Goal: Information Seeking & Learning: Learn about a topic

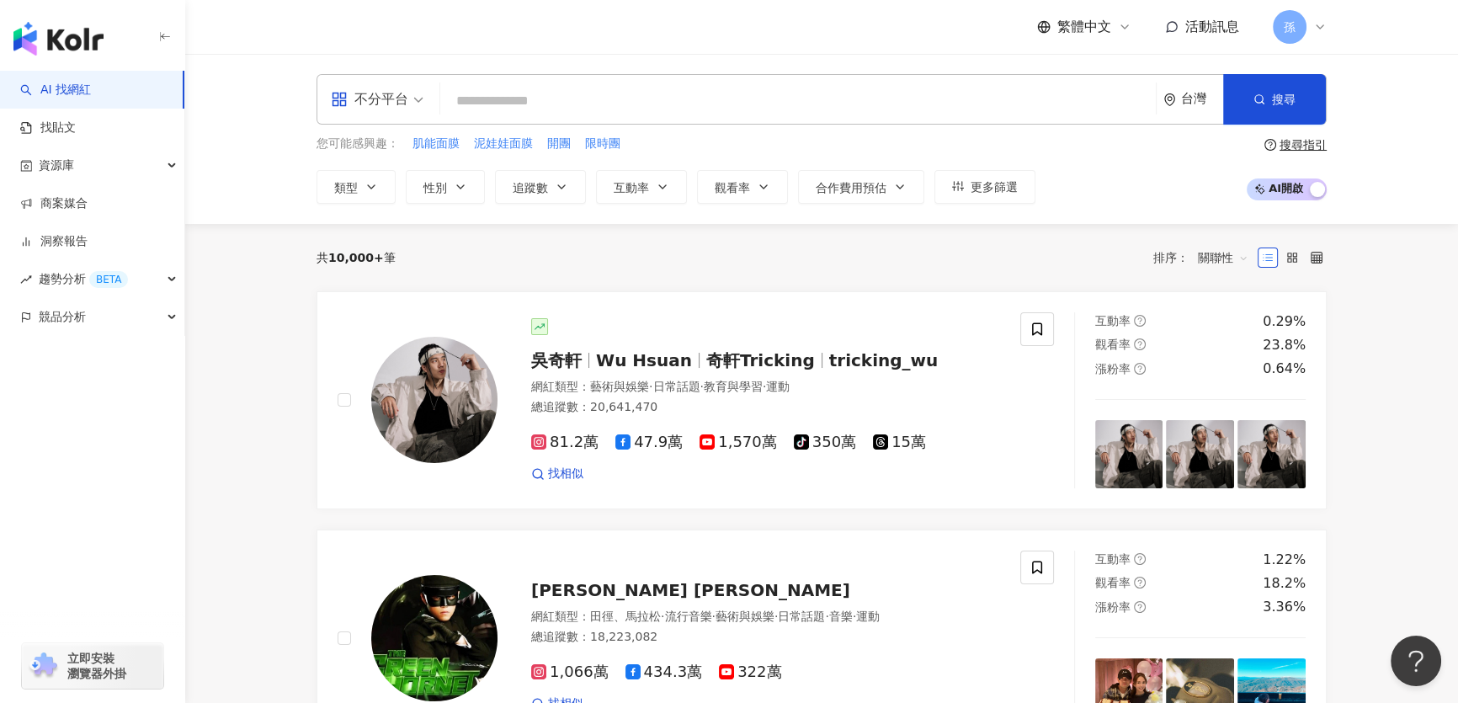
click at [552, 97] on input "search" at bounding box center [798, 101] width 702 height 32
click at [608, 143] on span "限時團" at bounding box center [602, 144] width 35 height 17
type input "***"
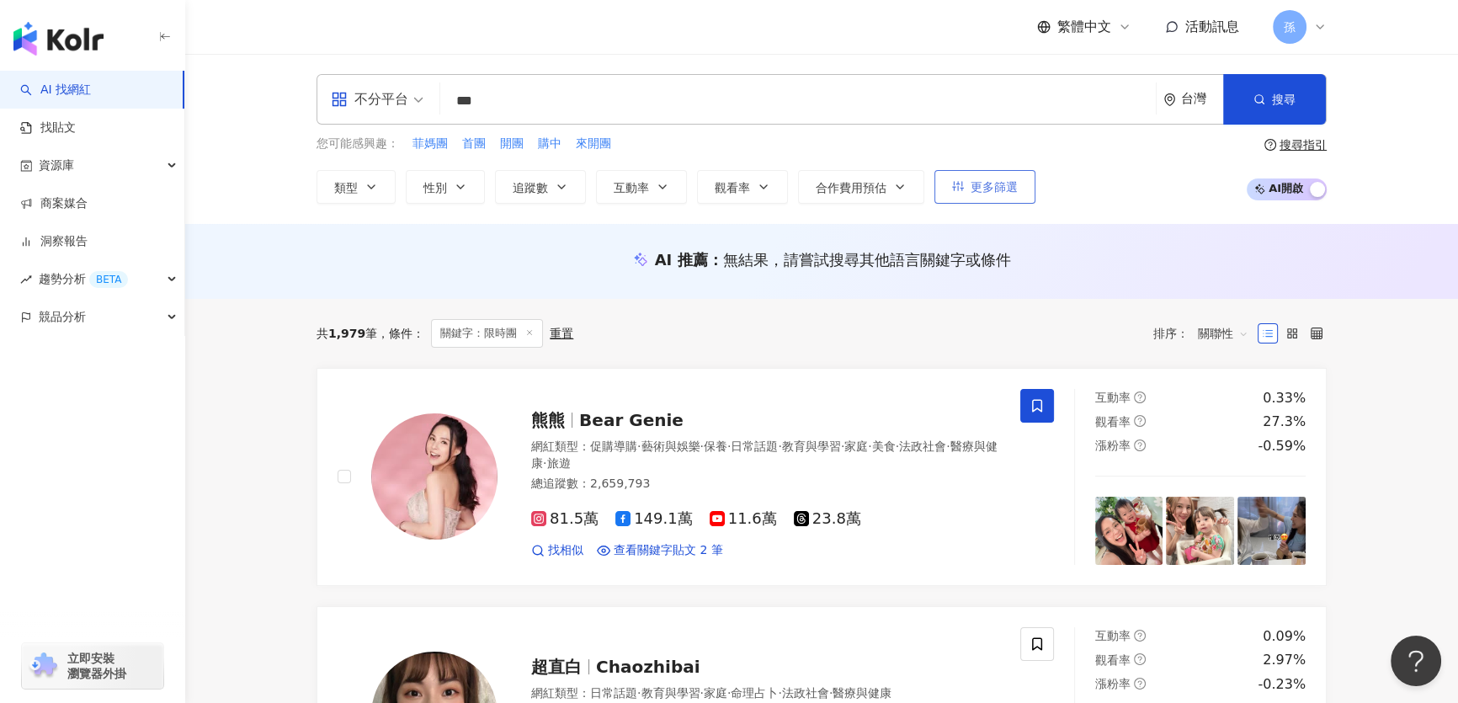
click at [965, 186] on button "更多篩選" at bounding box center [984, 187] width 101 height 34
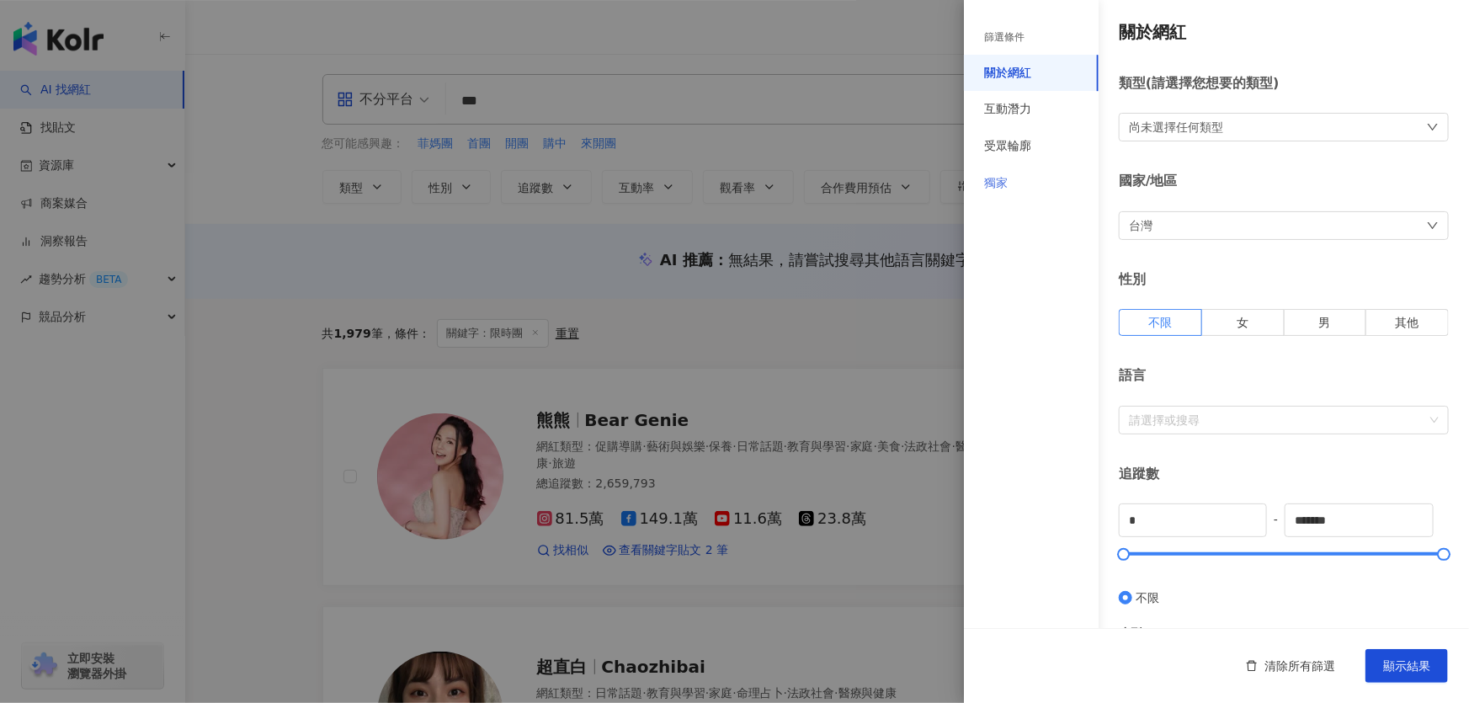
click at [1010, 181] on div "獨家" at bounding box center [1031, 183] width 135 height 37
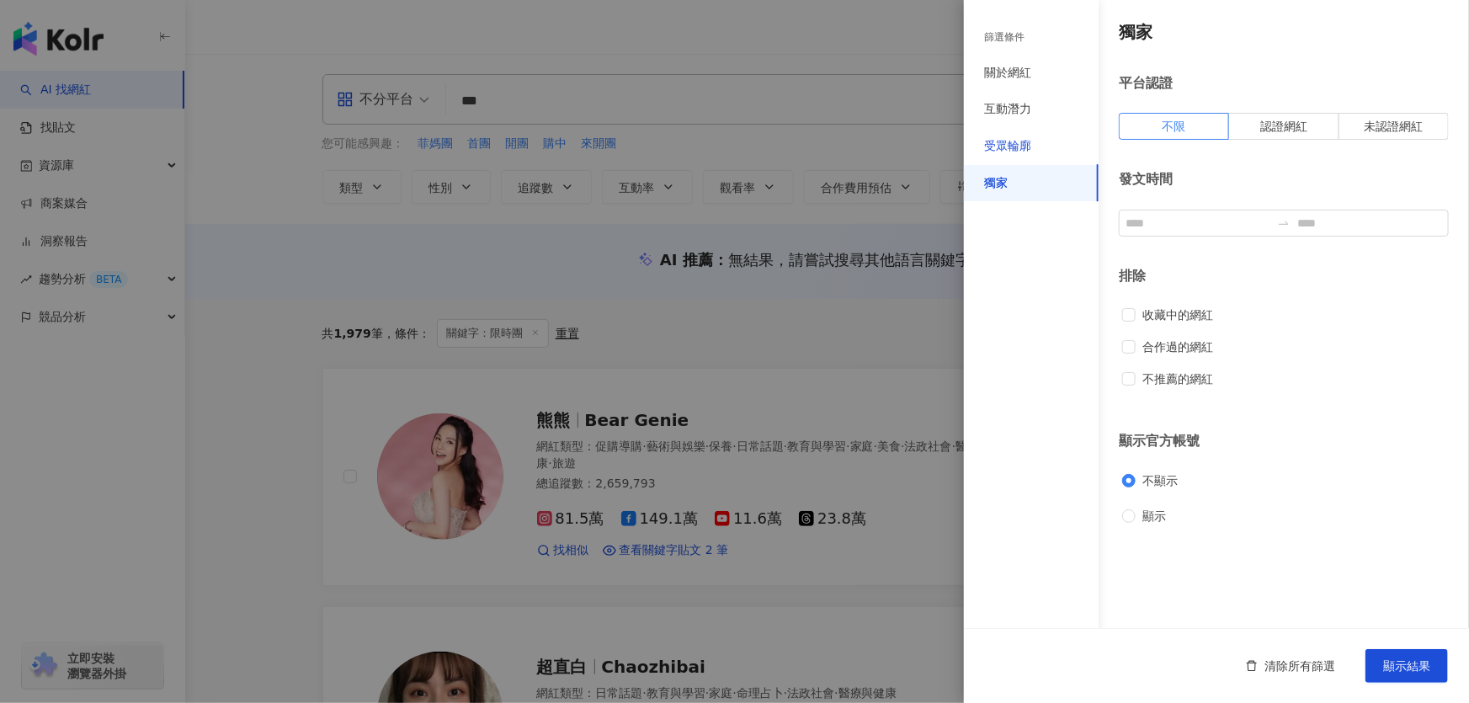
click at [1006, 141] on div "受眾輪廓" at bounding box center [1007, 146] width 47 height 17
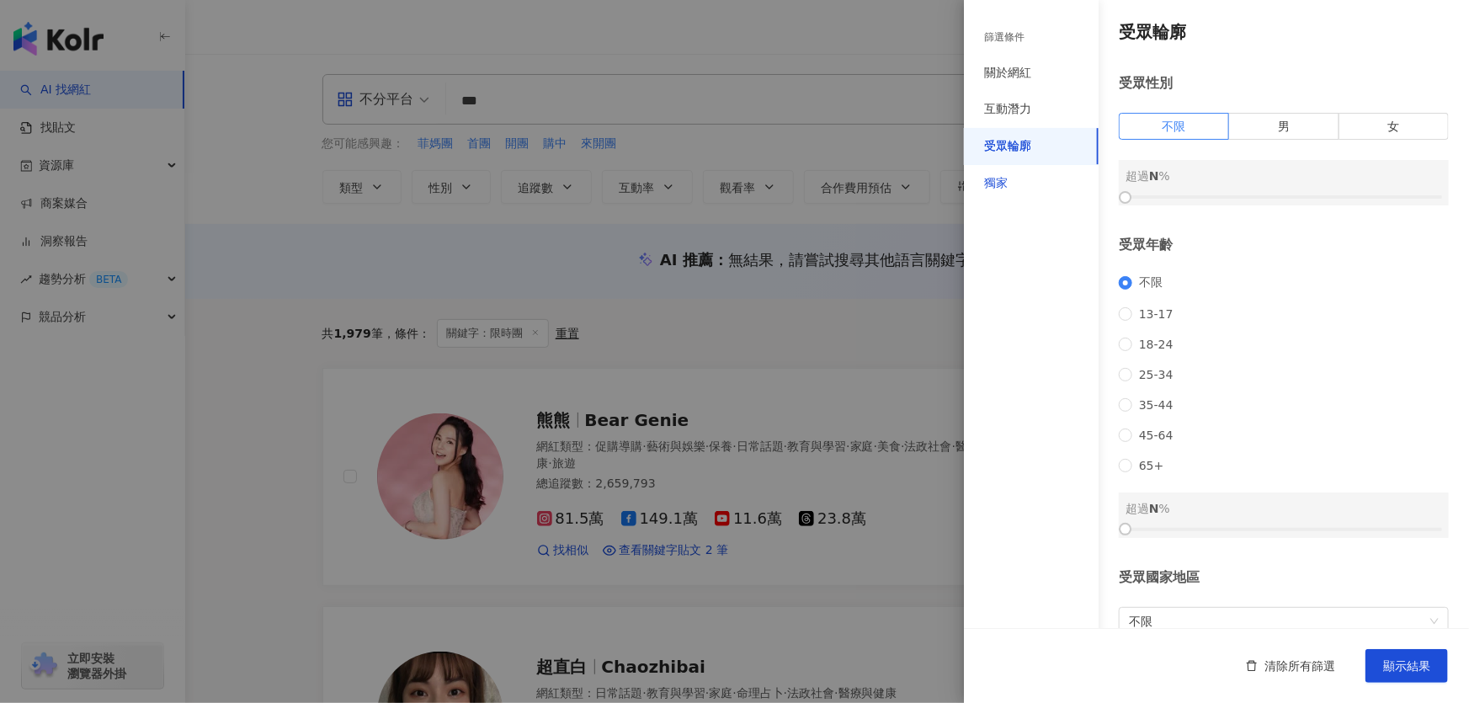
click at [992, 179] on div "獨家" at bounding box center [996, 183] width 24 height 17
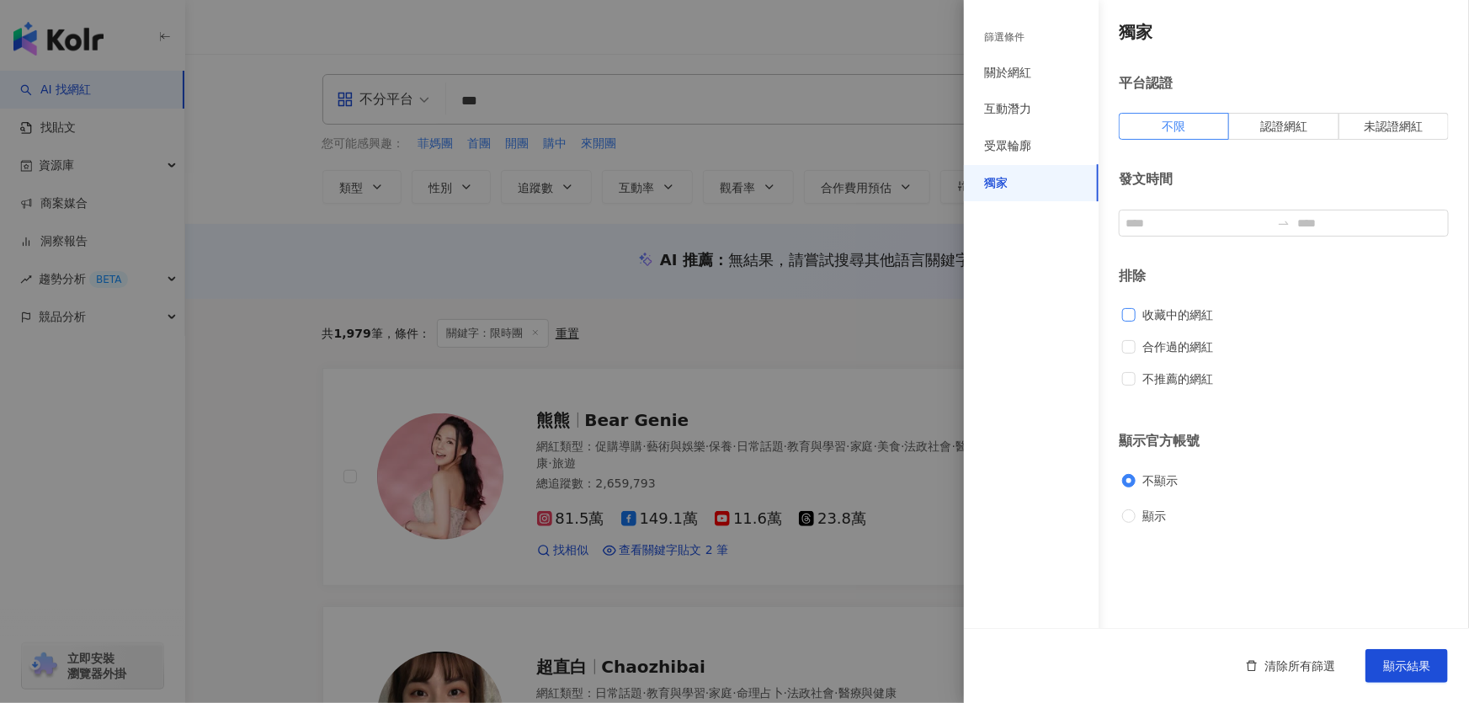
click at [1167, 315] on span "收藏中的網紅" at bounding box center [1177, 315] width 84 height 19
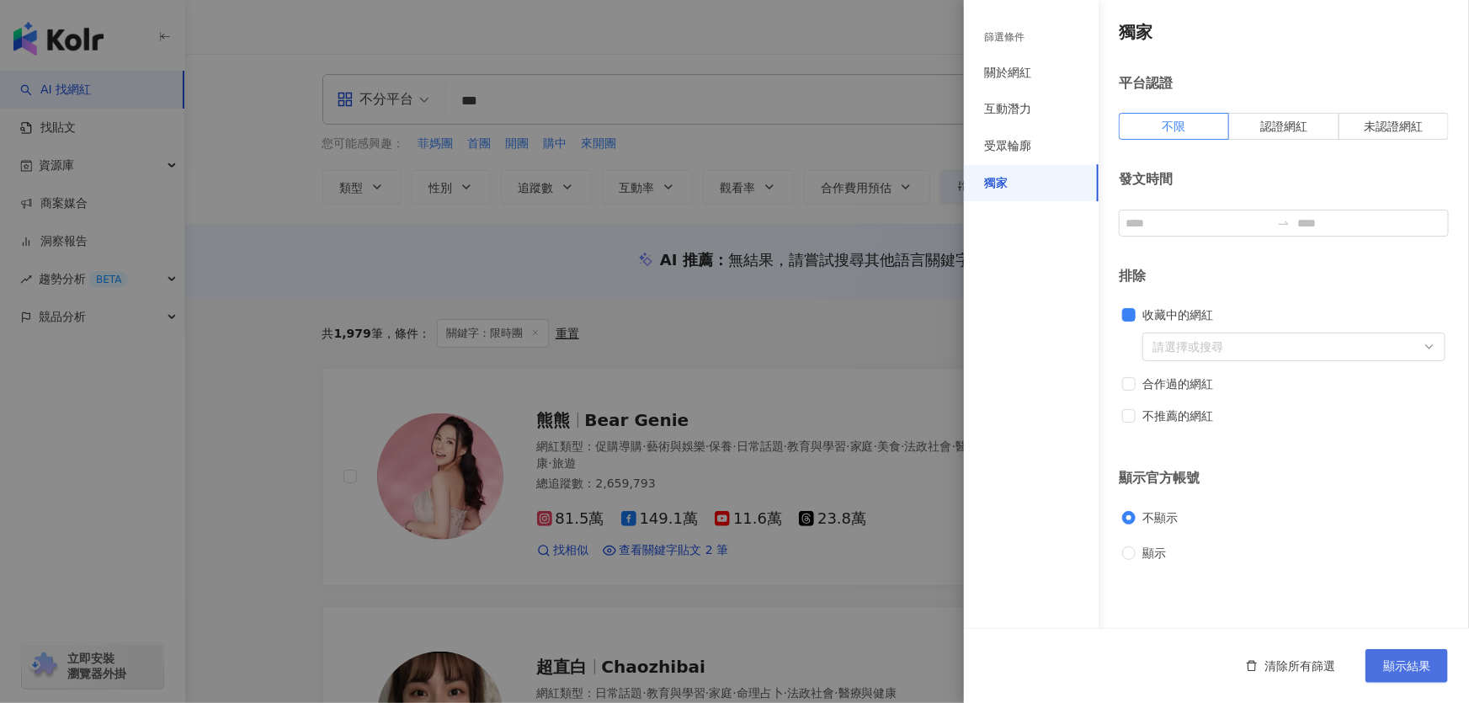
click at [1419, 665] on span "顯示結果" at bounding box center [1406, 665] width 47 height 13
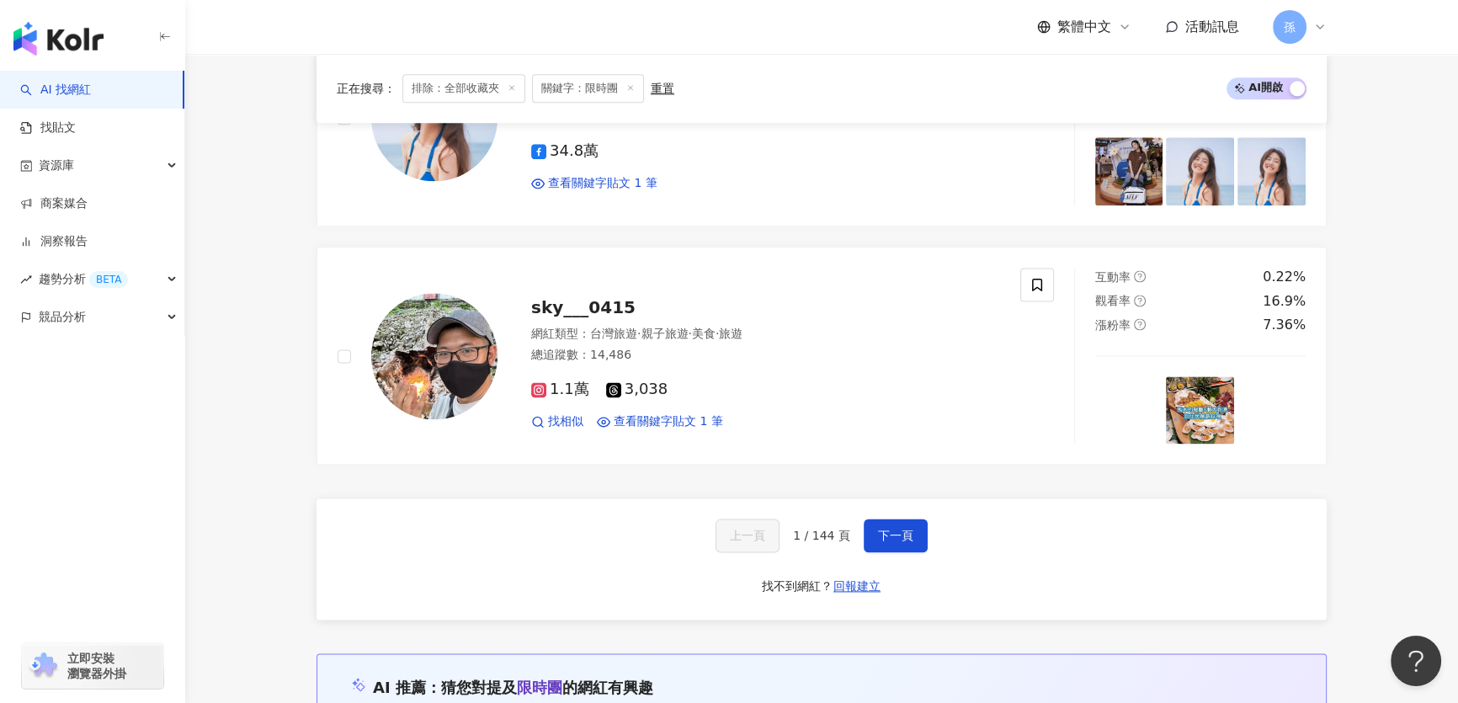
scroll to position [2794, 0]
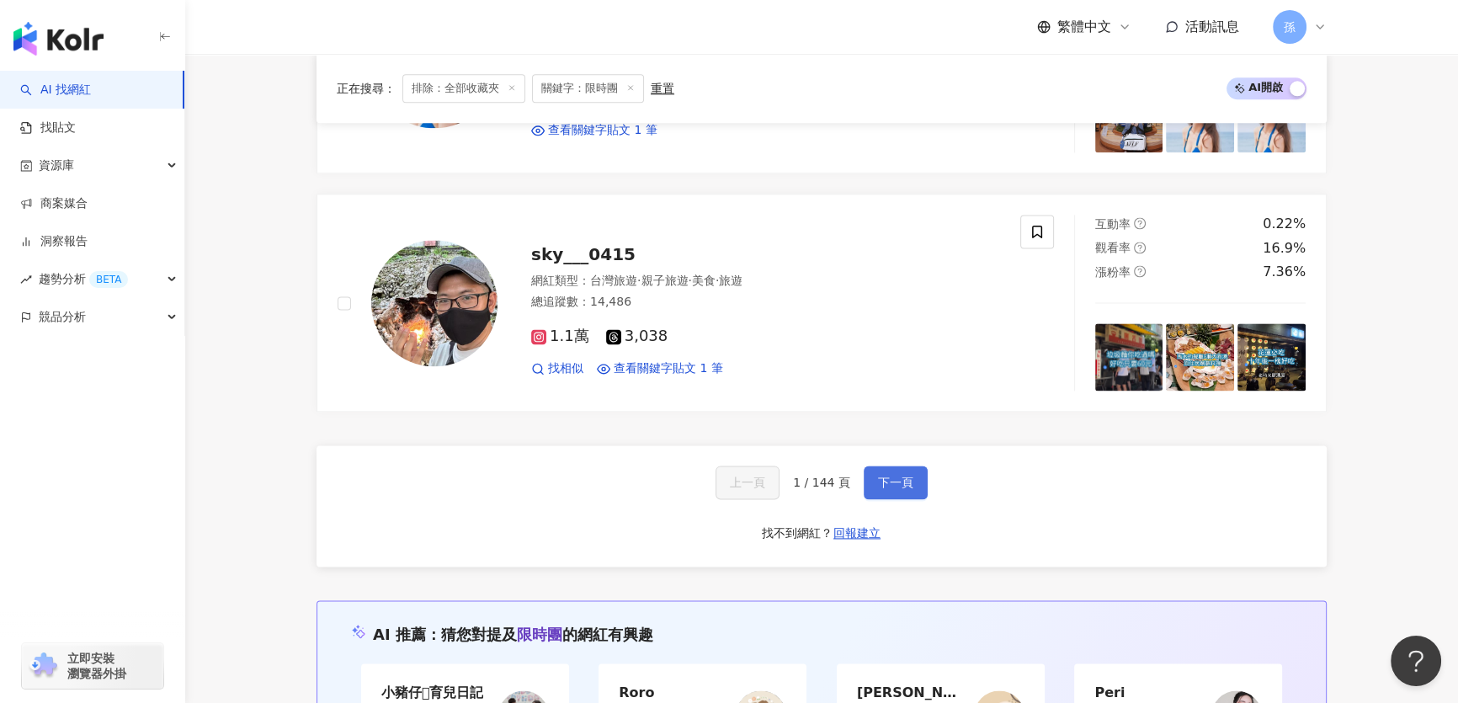
click at [884, 483] on span "下一頁" at bounding box center [895, 482] width 35 height 13
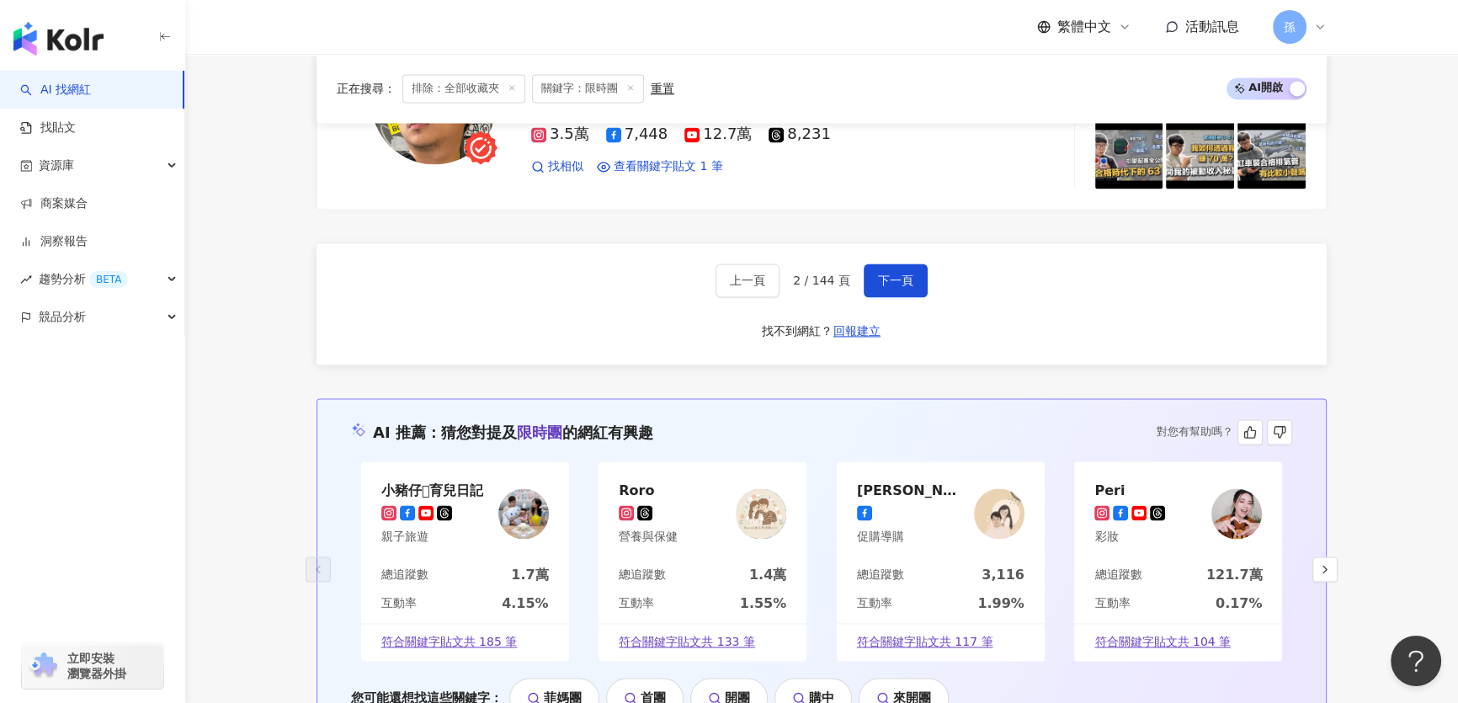
scroll to position [3100, 0]
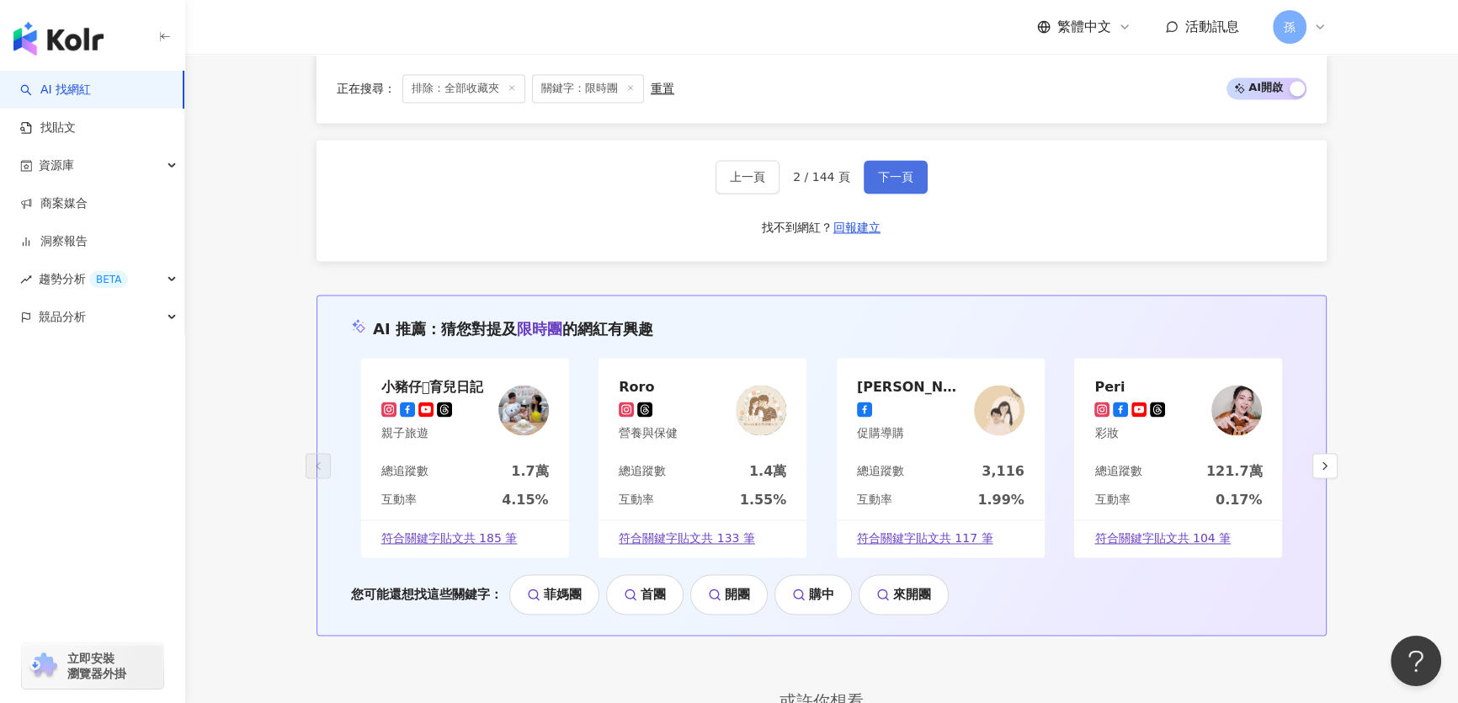
click at [900, 176] on span "下一頁" at bounding box center [895, 176] width 35 height 13
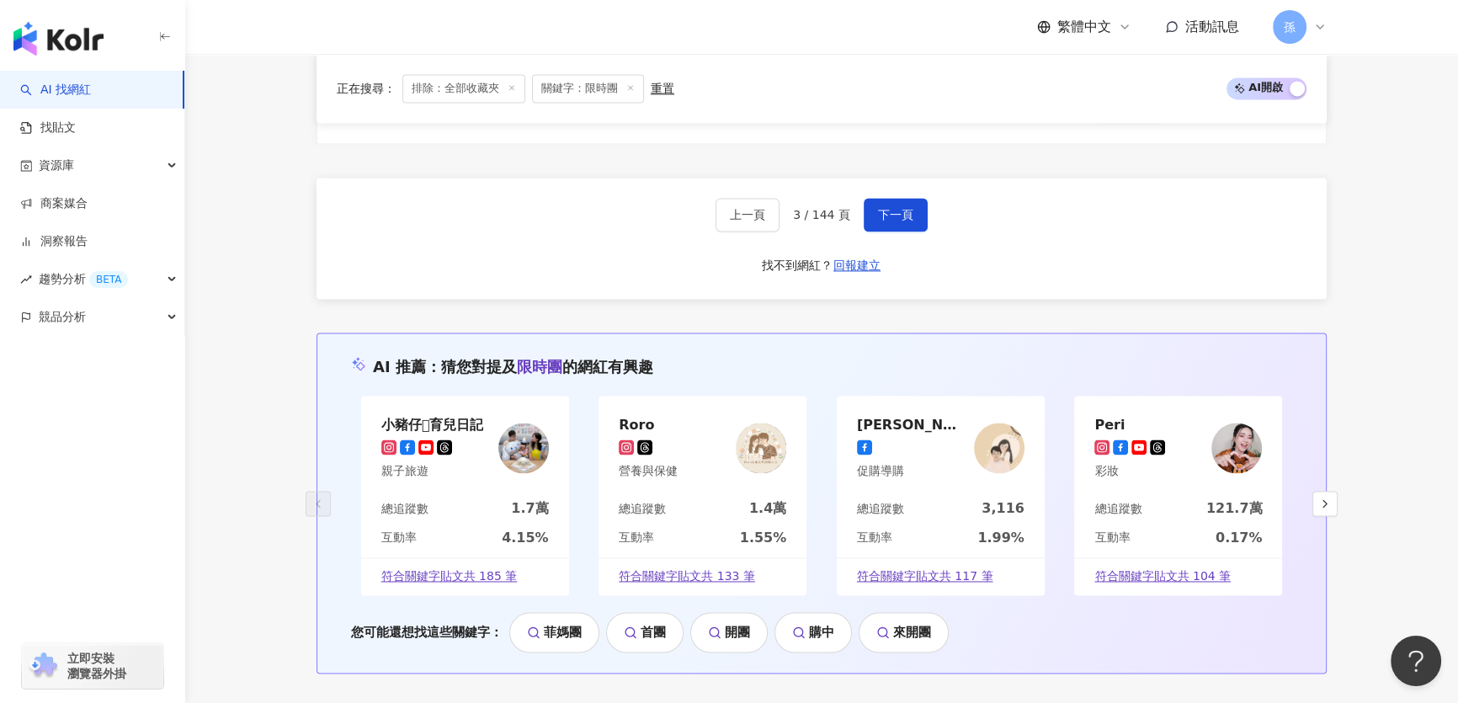
scroll to position [2907, 0]
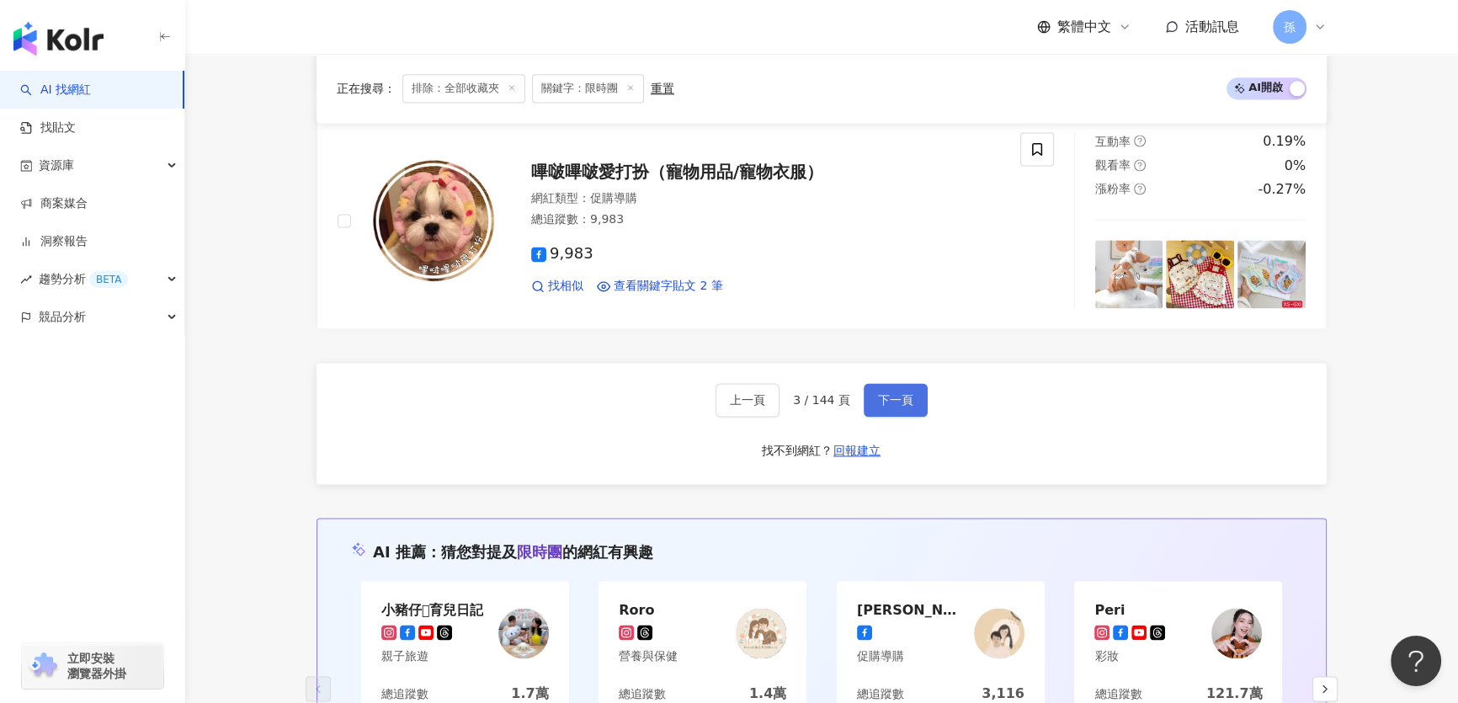
click at [888, 393] on span "下一頁" at bounding box center [895, 399] width 35 height 13
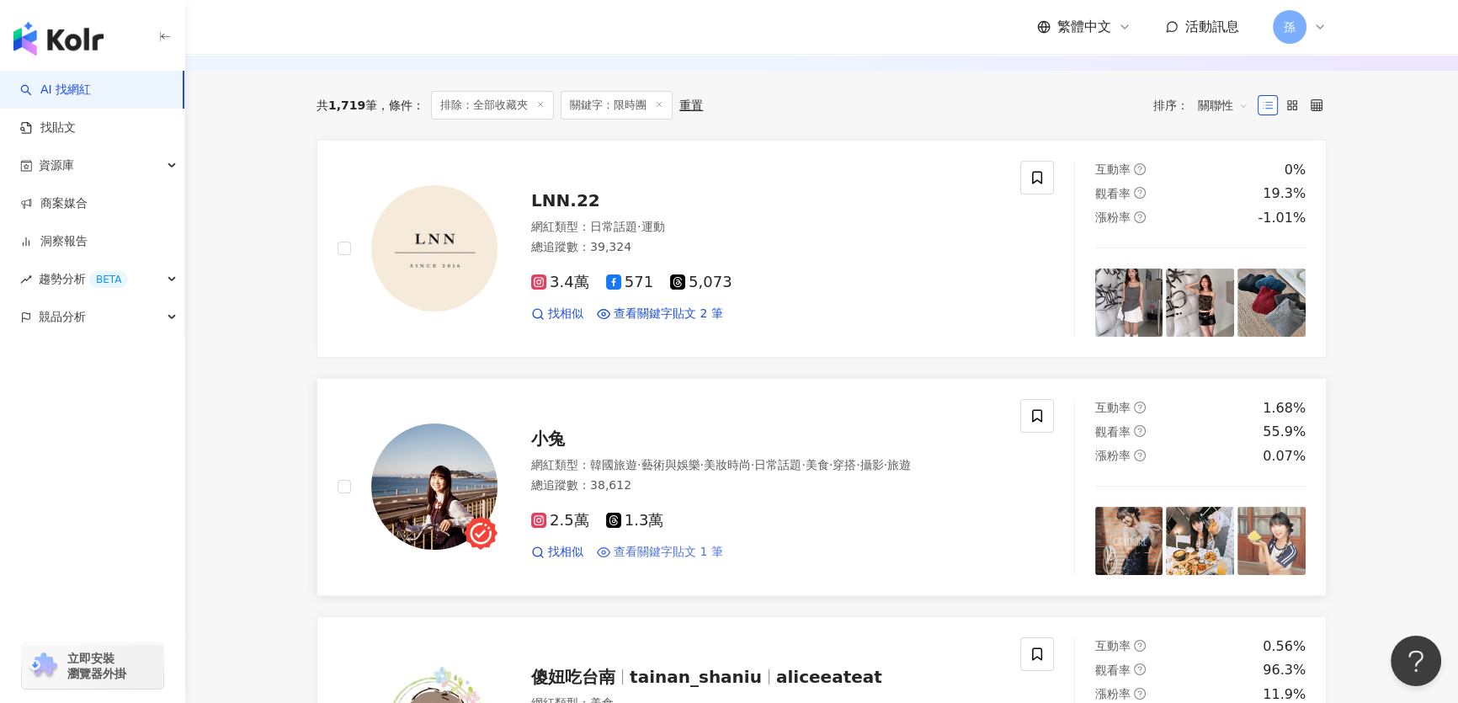
scroll to position [229, 0]
drag, startPoint x: 563, startPoint y: 439, endPoint x: 576, endPoint y: 448, distance: 15.2
click at [576, 456] on div "網紅類型 ： 韓國旅遊 · 藝術與娛樂 · 美妝時尚 · 日常話題 · 美食 · 穿搭 · 攝影 · 旅遊" at bounding box center [765, 464] width 469 height 17
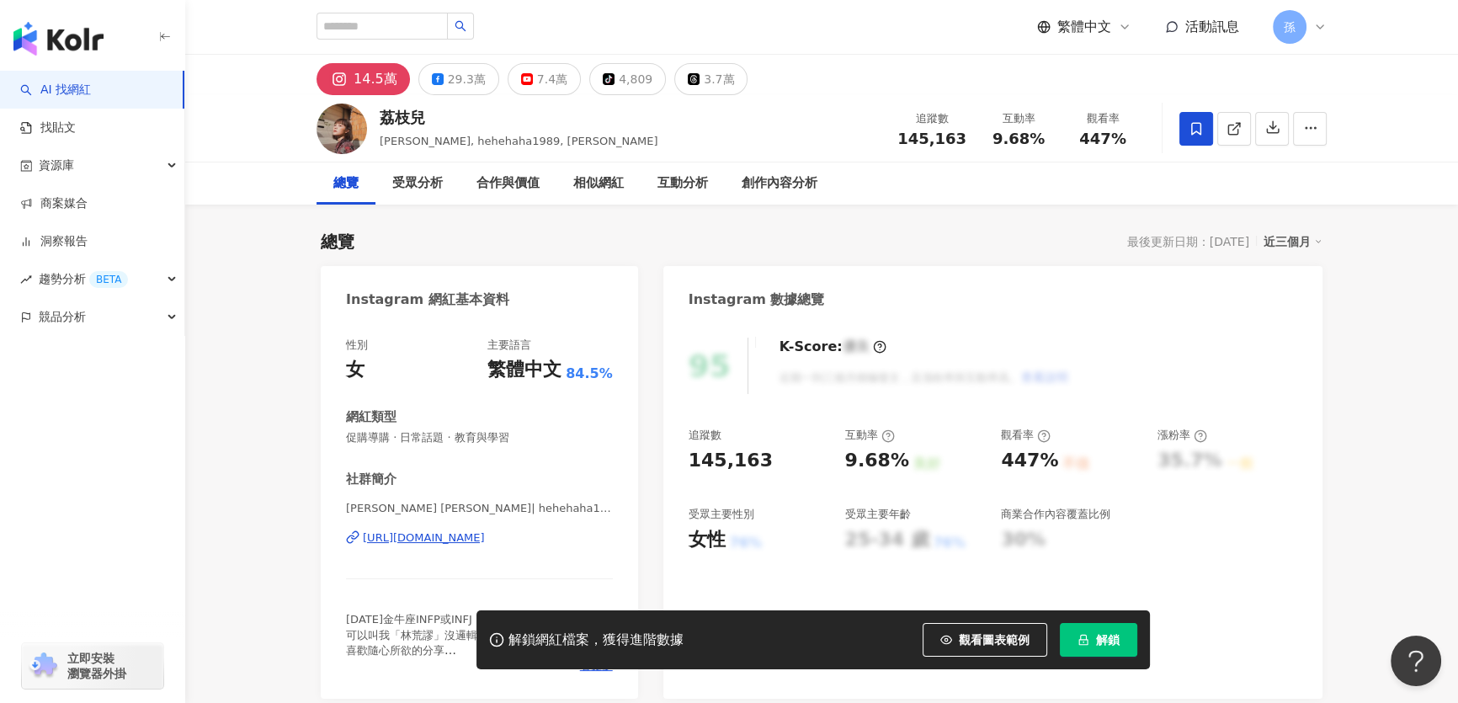
click at [465, 535] on div "https://www.instagram.com/hehehaha1989/" at bounding box center [424, 537] width 122 height 15
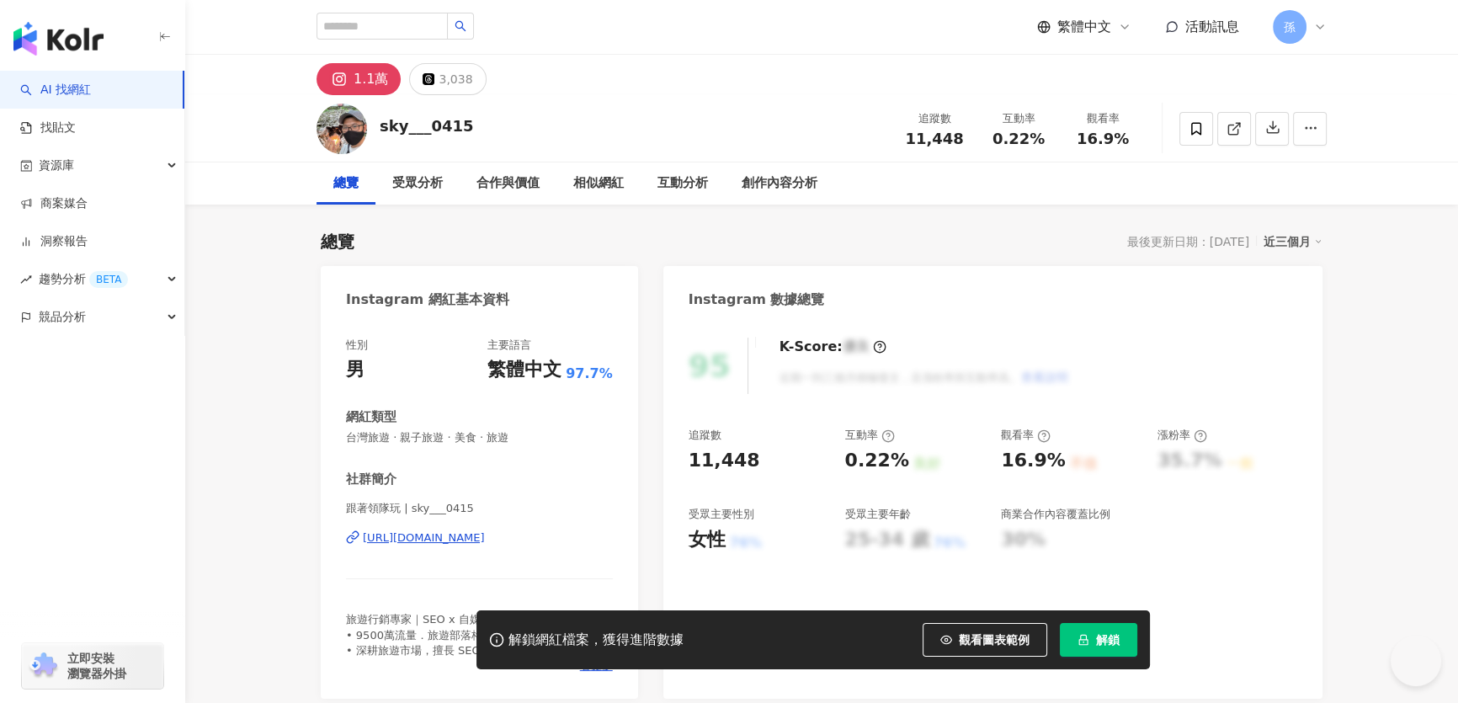
click at [470, 540] on div "https://www.instagram.com/sky___0415/" at bounding box center [424, 537] width 122 height 15
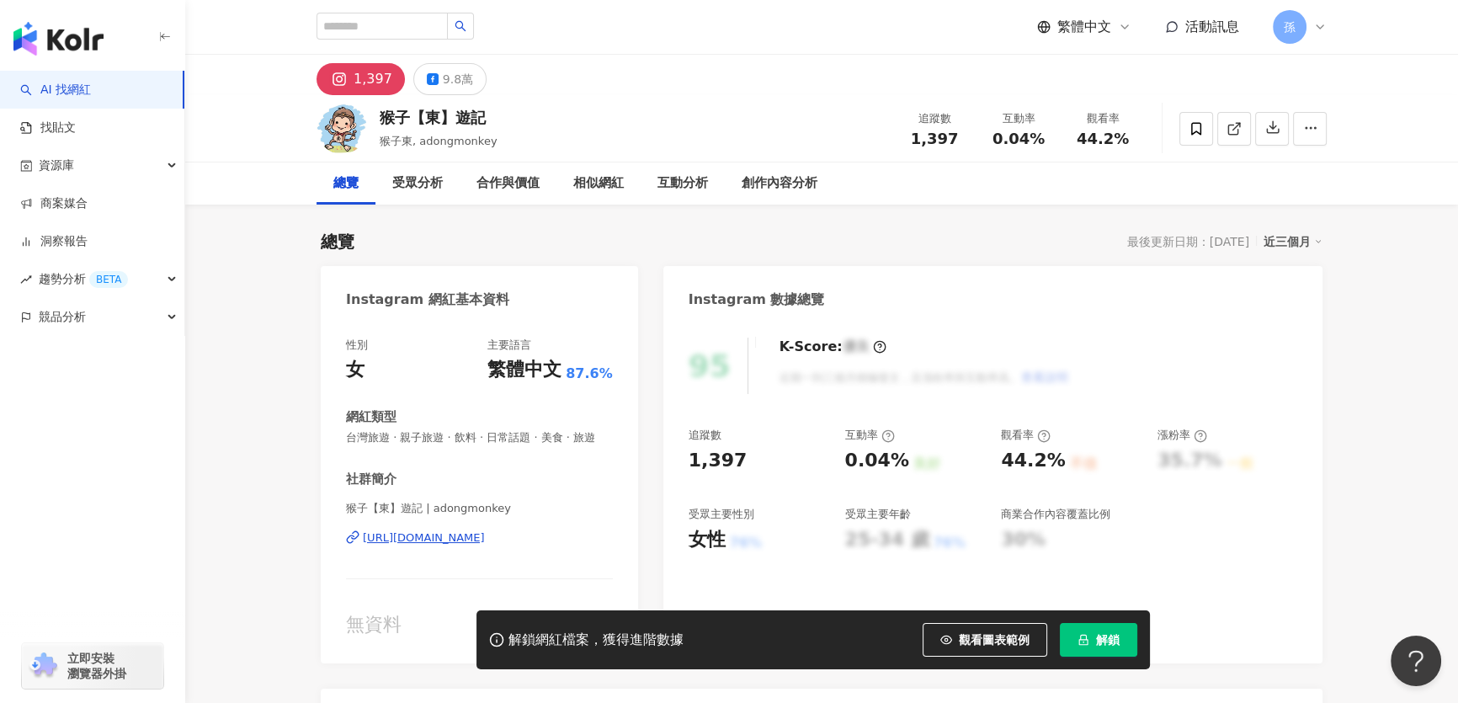
click at [456, 80] on div "9.8萬" at bounding box center [458, 79] width 30 height 24
click at [485, 545] on div "https://www.instagram.com/adongmonkey/" at bounding box center [424, 537] width 122 height 15
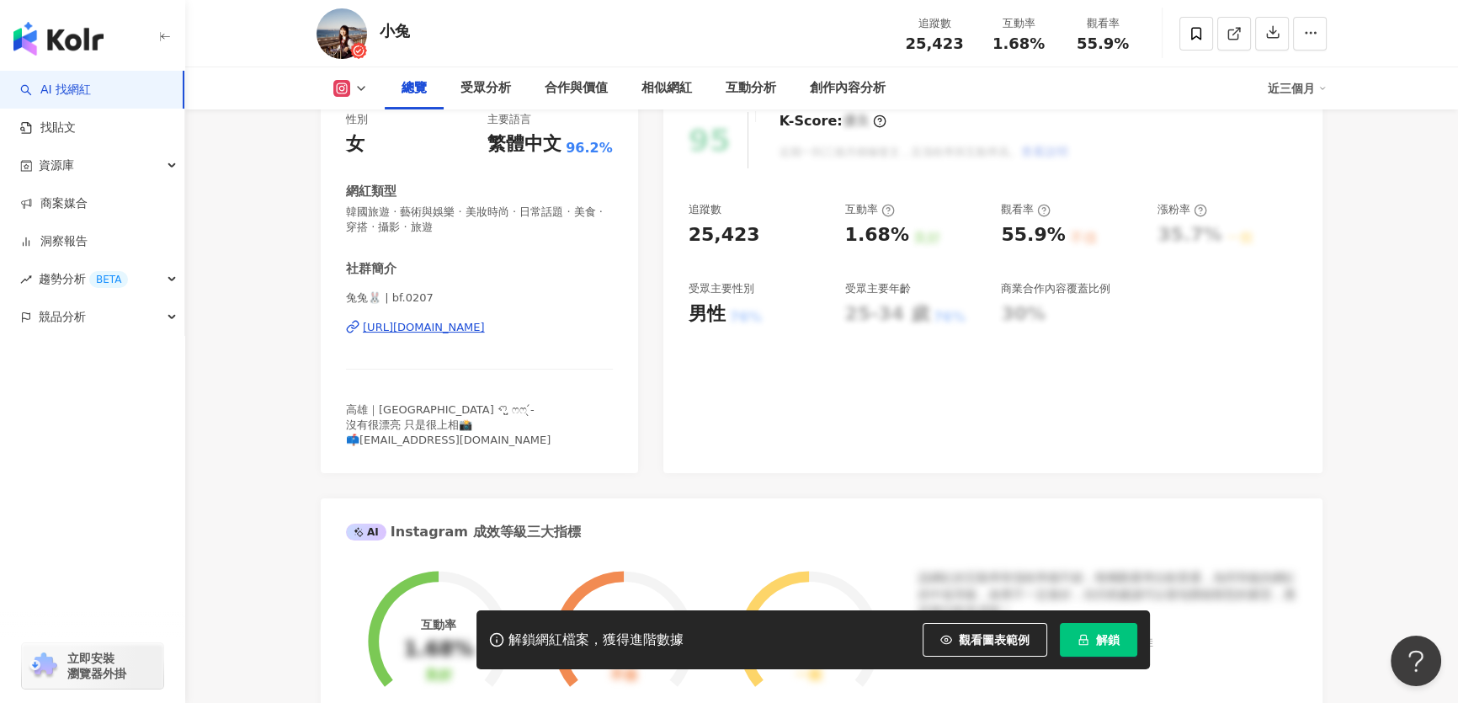
scroll to position [229, 0]
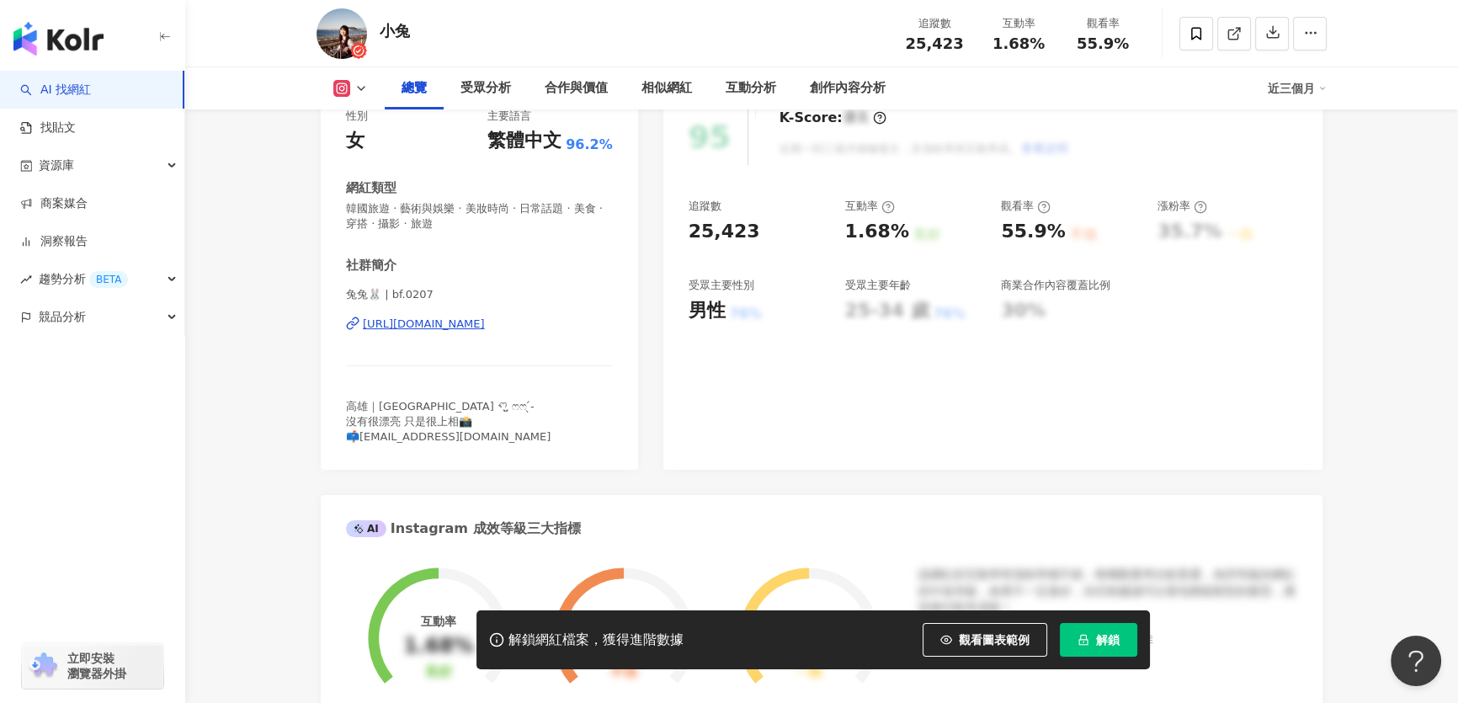
click at [485, 325] on div "https://www.instagram.com/bf.0207/" at bounding box center [424, 323] width 122 height 15
click at [1183, 42] on span at bounding box center [1196, 34] width 34 height 34
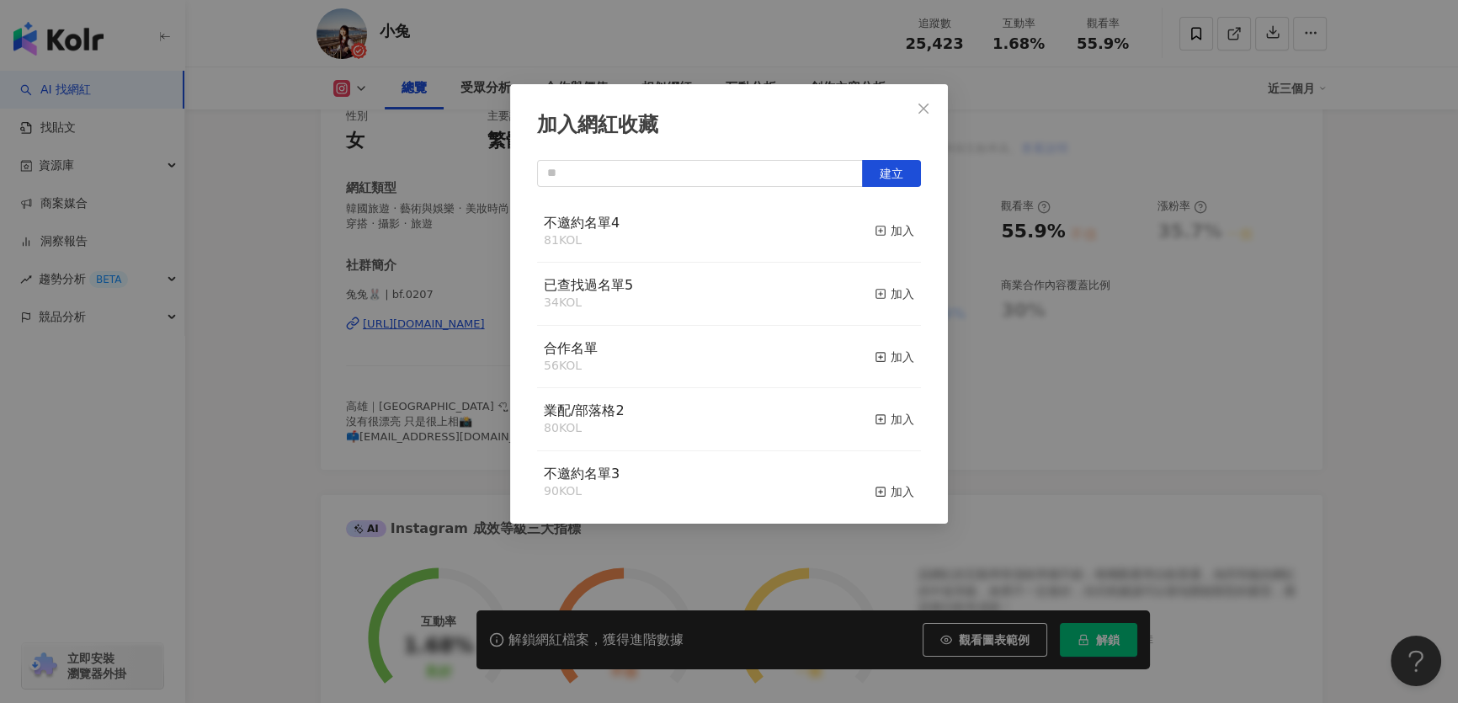
click at [717, 228] on div "不邀約名單4 81 KOL 加入" at bounding box center [729, 231] width 384 height 63
click at [878, 227] on div "加入" at bounding box center [895, 230] width 40 height 19
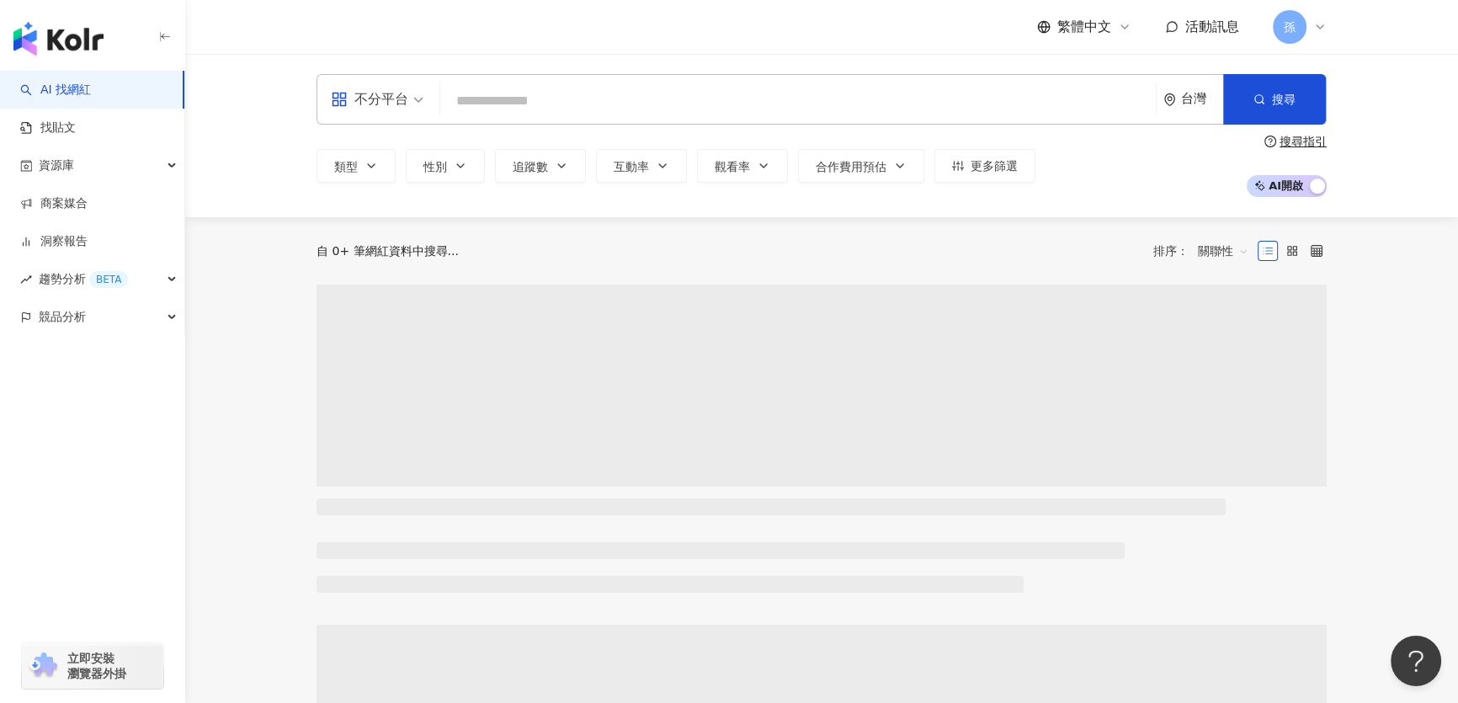
click at [629, 92] on input "search" at bounding box center [798, 101] width 702 height 32
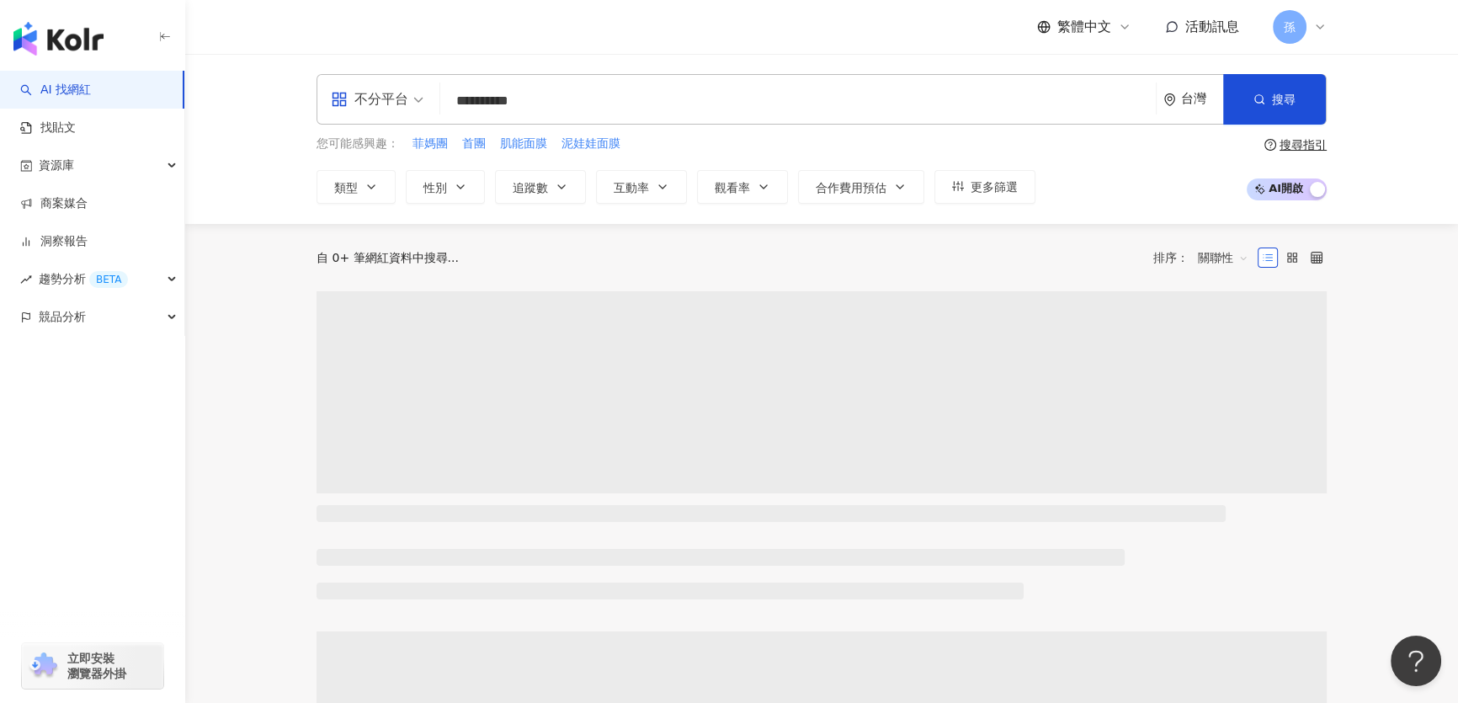
type input "**********"
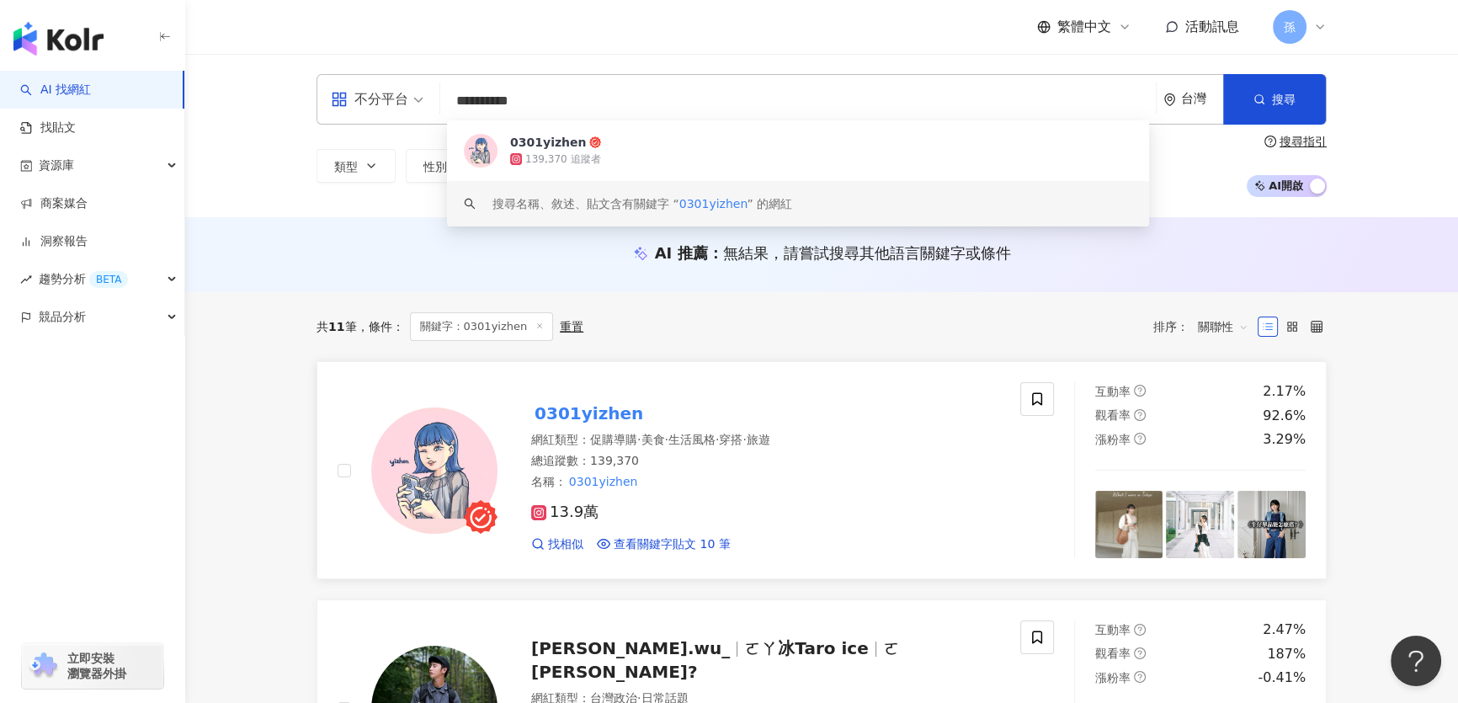
click at [584, 416] on mark "0301yizhen" at bounding box center [588, 413] width 115 height 27
